Goal: Find specific page/section: Find specific page/section

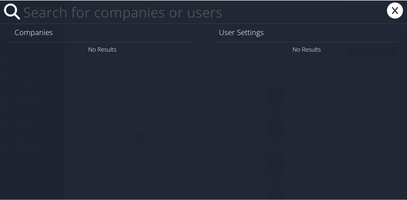
type input "a"
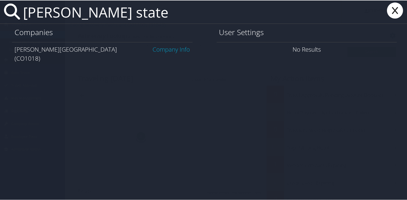
type input "adams state"
click at [163, 52] on link "Company Info" at bounding box center [171, 49] width 37 height 8
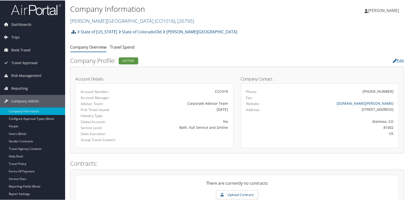
click at [74, 32] on icon at bounding box center [73, 31] width 5 height 4
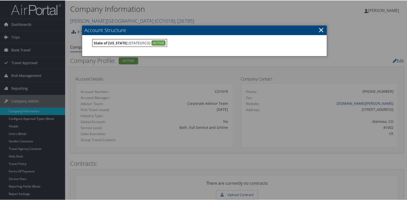
click at [74, 32] on div at bounding box center [204, 100] width 409 height 200
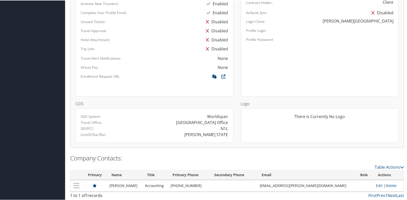
scroll to position [277, 0]
click at [211, 74] on icon at bounding box center [214, 77] width 9 height 7
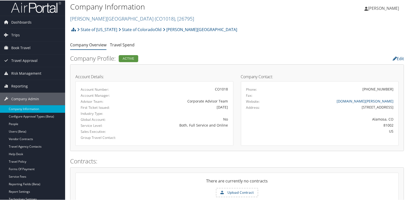
scroll to position [0, 0]
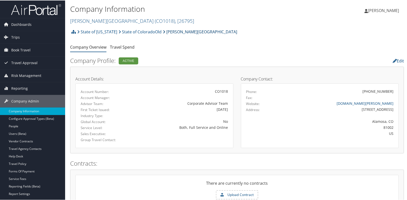
click at [175, 31] on link "[PERSON_NAME][GEOGRAPHIC_DATA]" at bounding box center [200, 31] width 74 height 10
click at [40, 149] on link "Travel Agency Contacts" at bounding box center [32, 149] width 65 height 8
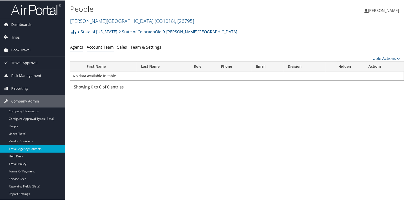
click at [93, 45] on link "Account Team" at bounding box center [100, 47] width 27 height 6
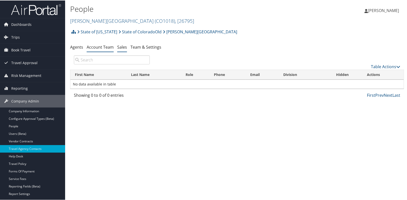
click at [123, 48] on link "Sales" at bounding box center [122, 47] width 10 height 6
click at [97, 47] on link "Account Team" at bounding box center [100, 47] width 27 height 6
